Goal: Task Accomplishment & Management: Use online tool/utility

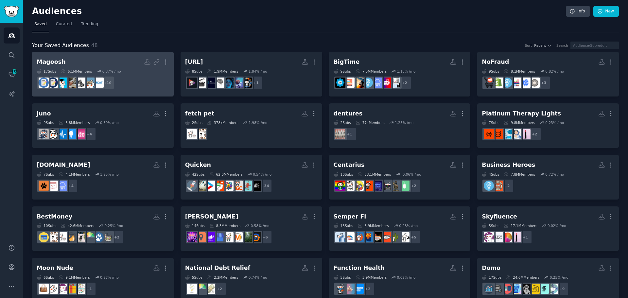
click at [115, 70] on div "0.37 % /mo" at bounding box center [111, 71] width 19 height 5
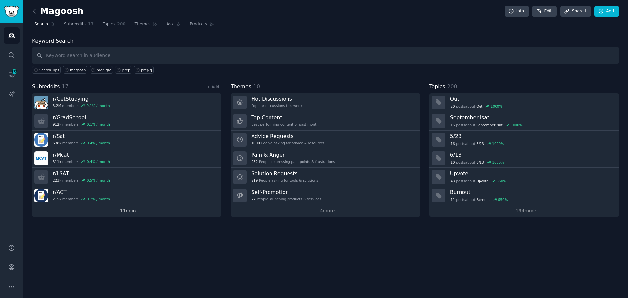
click at [128, 215] on link "+ 11 more" at bounding box center [126, 210] width 189 height 11
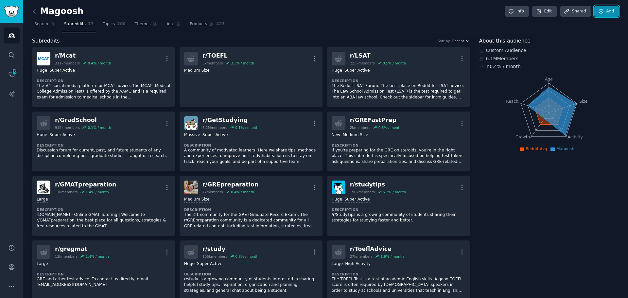
click at [606, 14] on link "Add" at bounding box center [606, 11] width 25 height 11
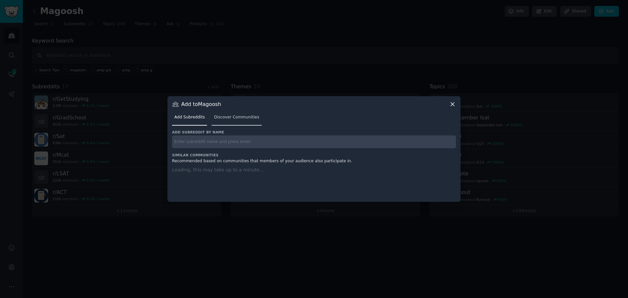
click at [228, 122] on div "Add Subreddits Discover Communities" at bounding box center [314, 119] width 284 height 22
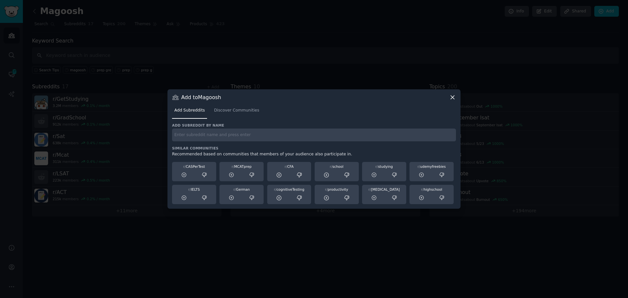
click at [214, 139] on input "text" at bounding box center [314, 135] width 284 height 13
type input "lsat"
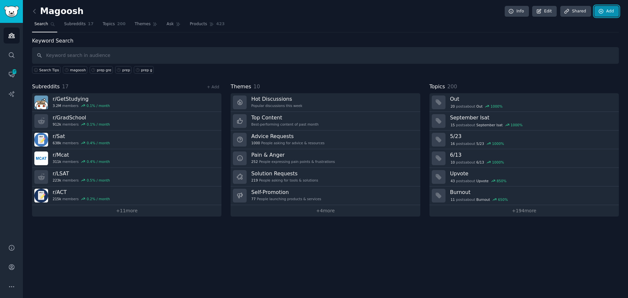
click at [605, 11] on link "Add" at bounding box center [606, 11] width 25 height 11
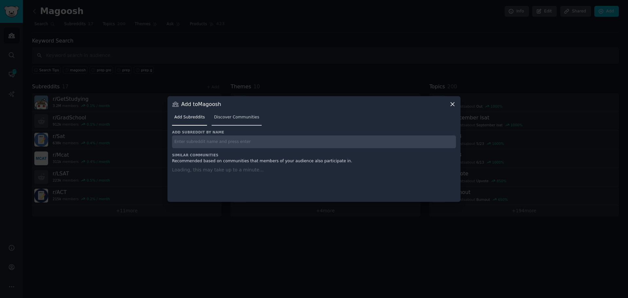
click at [222, 118] on span "Discover Communities" at bounding box center [236, 118] width 45 height 6
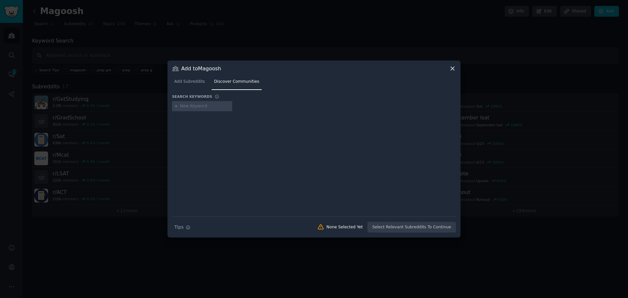
click at [195, 104] on input "text" at bounding box center [205, 106] width 50 height 6
type input "lsat"
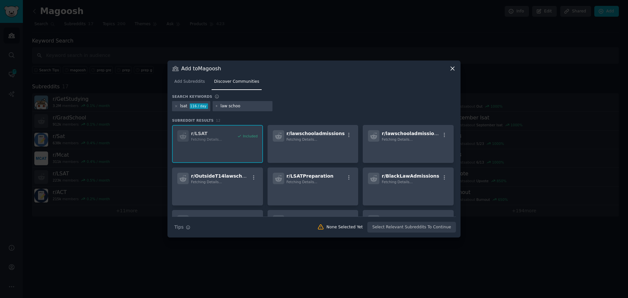
type input "law school"
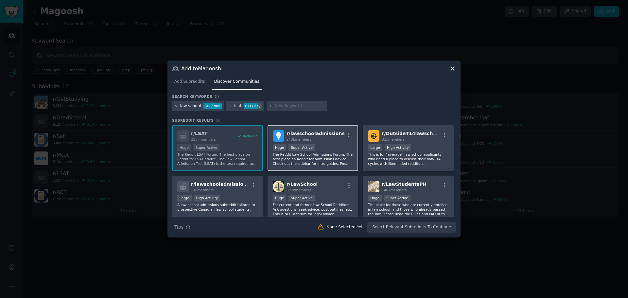
click at [337, 150] on div "Huge Super Active" at bounding box center [313, 148] width 80 height 8
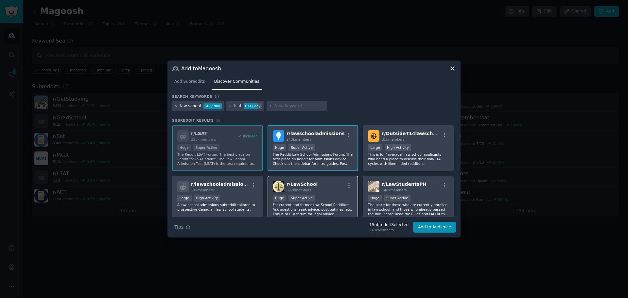
click at [332, 203] on p "For current and former Law School Redditors. Ask questions, seek advice, post o…" at bounding box center [313, 210] width 80 height 14
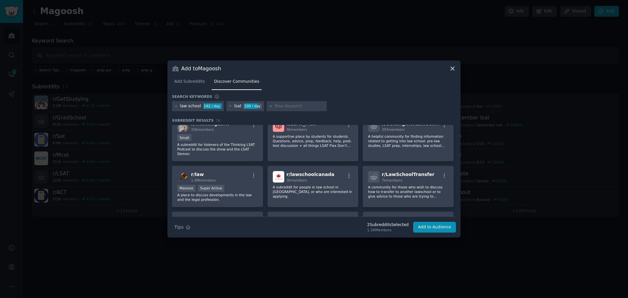
scroll to position [229, 0]
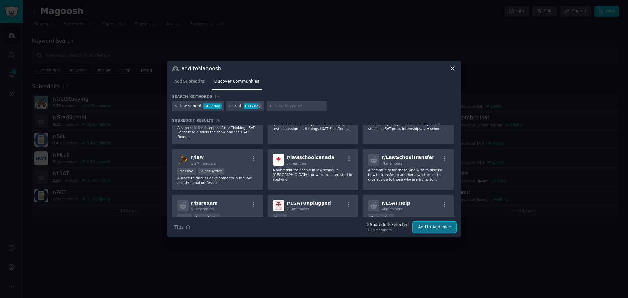
click at [435, 228] on button "Add to Audience" at bounding box center [434, 227] width 43 height 11
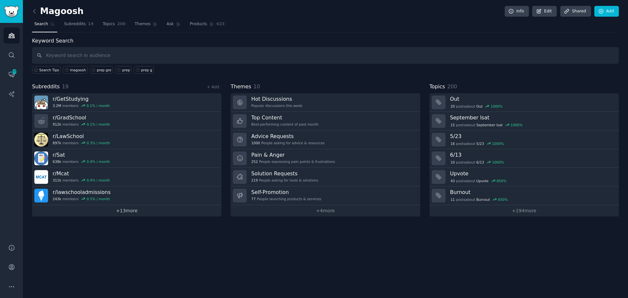
click at [126, 215] on link "+ 13 more" at bounding box center [126, 210] width 189 height 11
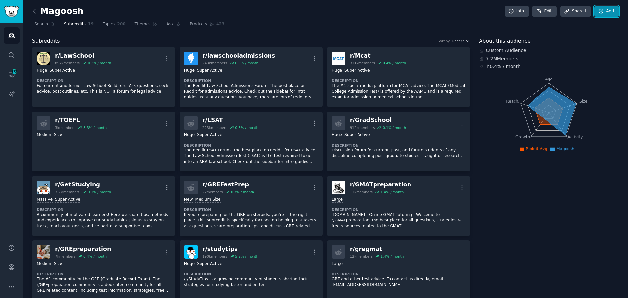
click at [608, 7] on link "Add" at bounding box center [606, 11] width 25 height 11
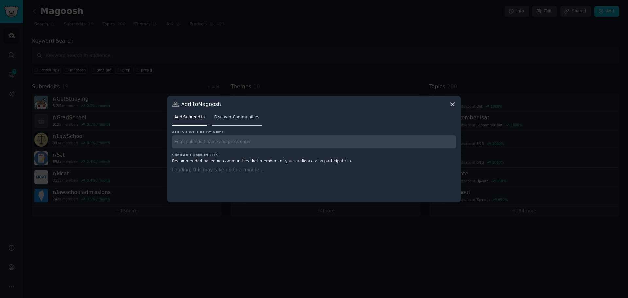
click at [246, 114] on link "Discover Communities" at bounding box center [237, 118] width 50 height 13
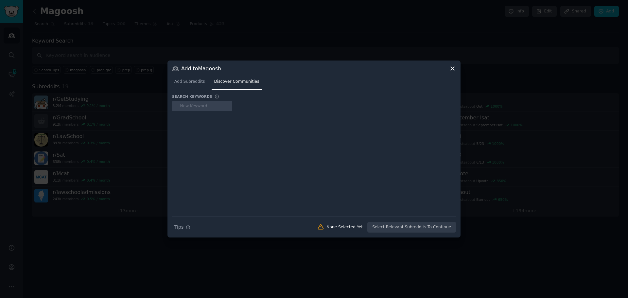
click at [213, 108] on input "text" at bounding box center [205, 106] width 50 height 6
type input "medical school"
type input "admissions"
